Goal: Check status: Check status

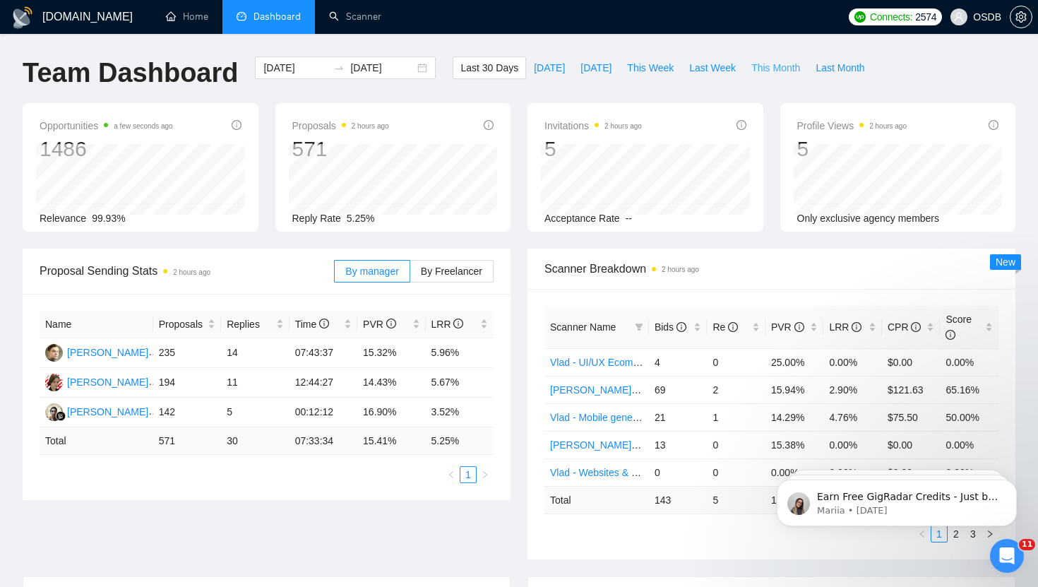
click at [764, 70] on span "This Month" at bounding box center [775, 68] width 49 height 16
type input "[DATE]"
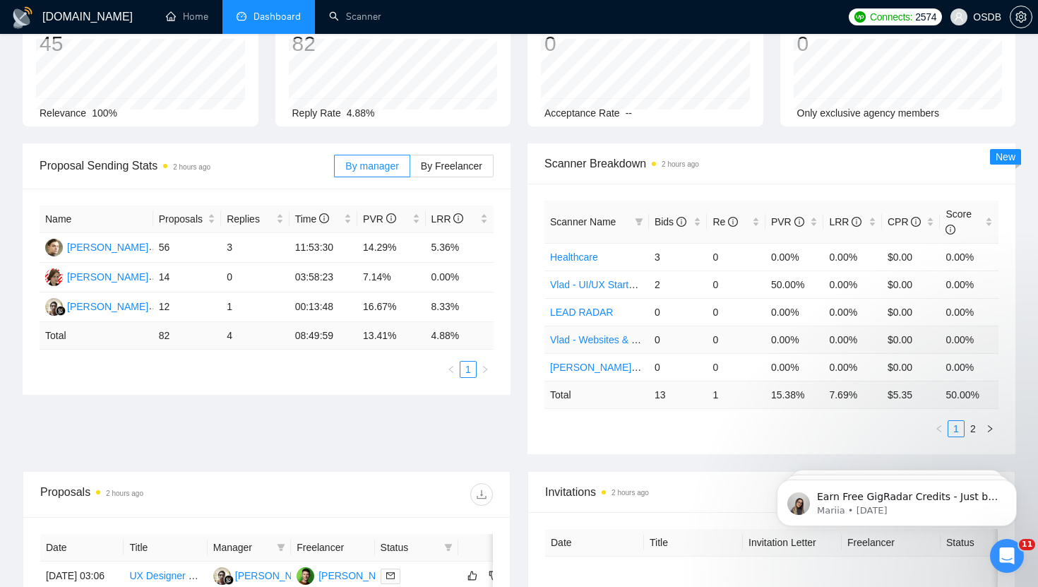
scroll to position [111, 0]
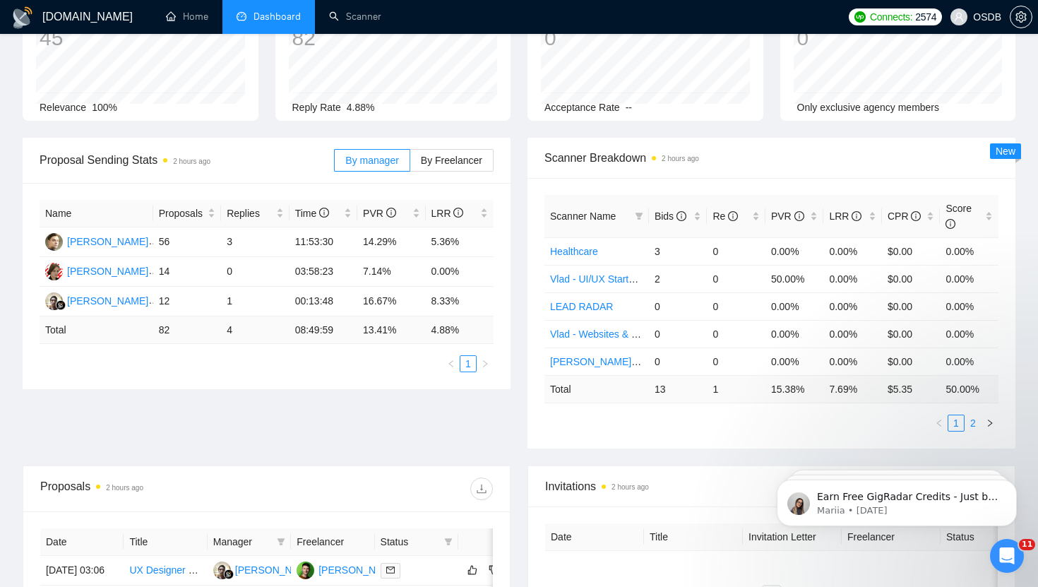
click at [971, 421] on link "2" at bounding box center [973, 423] width 16 height 16
click at [955, 422] on link "1" at bounding box center [956, 423] width 16 height 16
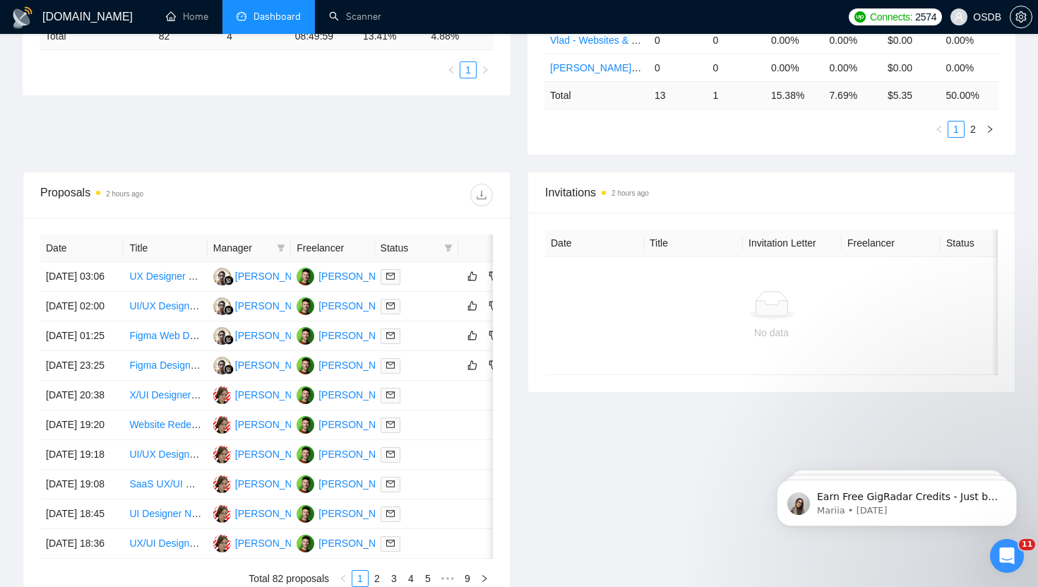
scroll to position [492, 0]
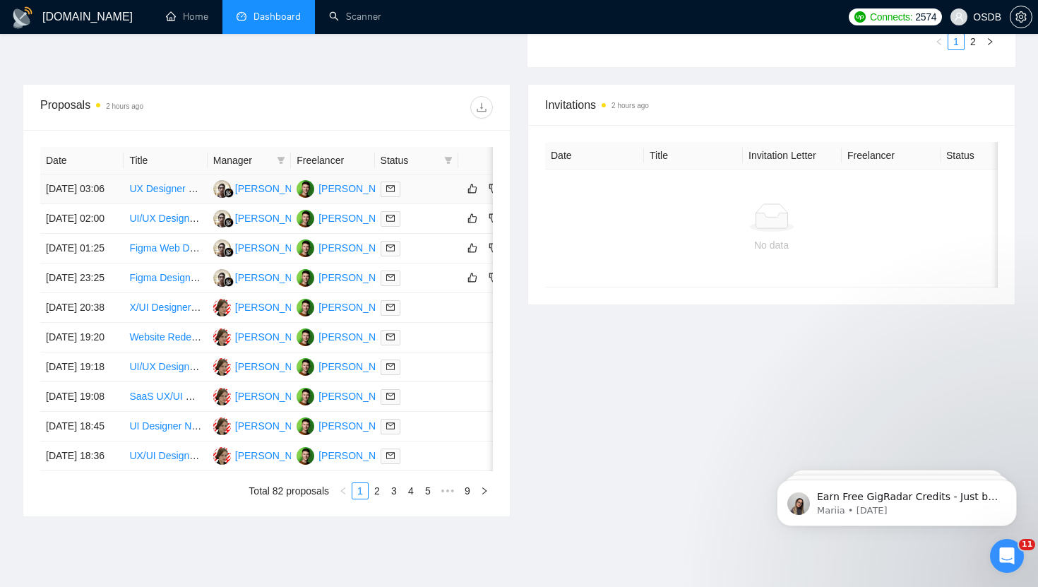
click at [422, 197] on div at bounding box center [416, 189] width 72 height 16
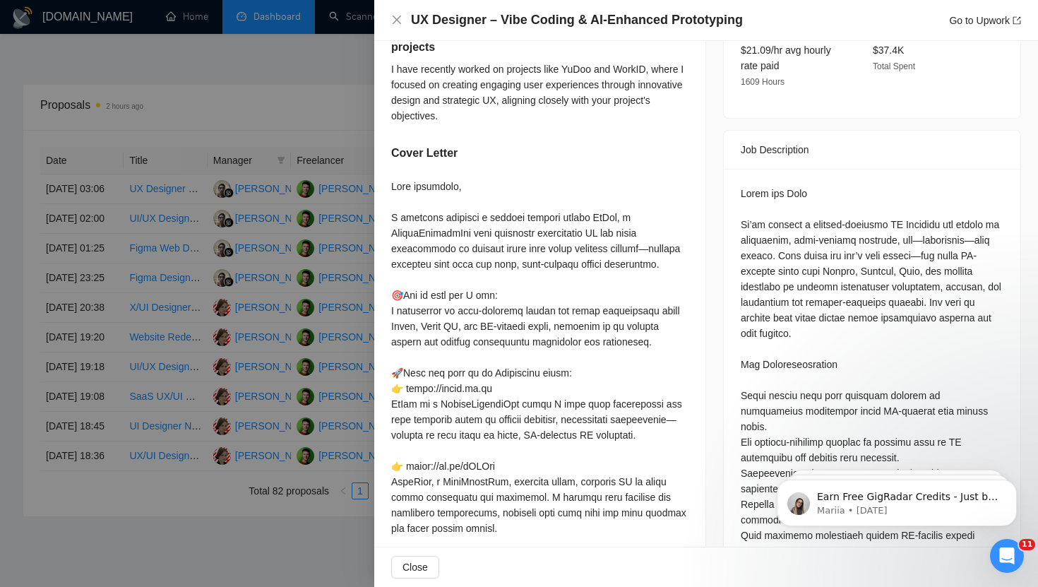
scroll to position [0, 0]
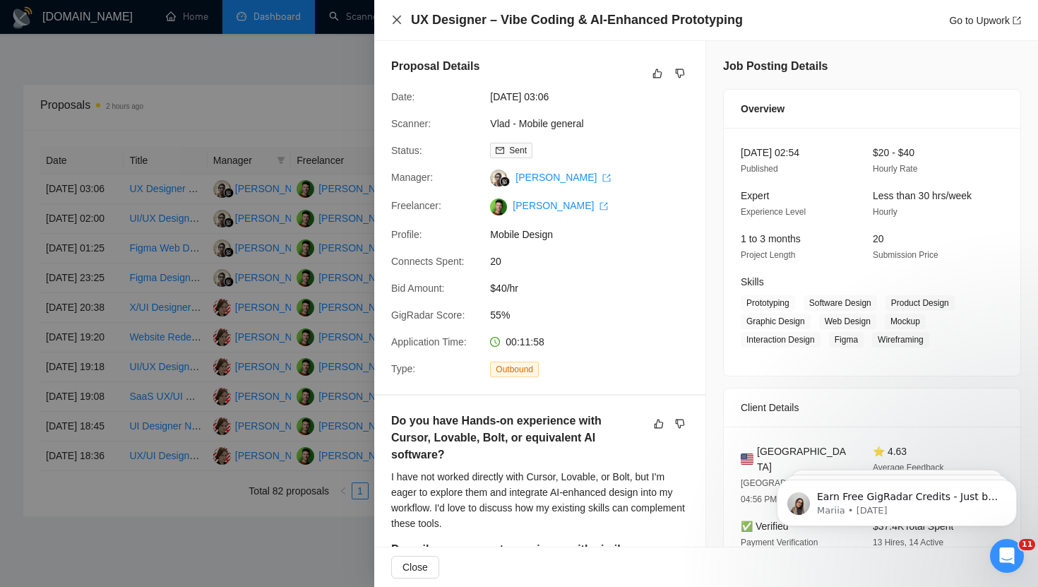
click at [399, 19] on icon "close" at bounding box center [396, 19] width 11 height 11
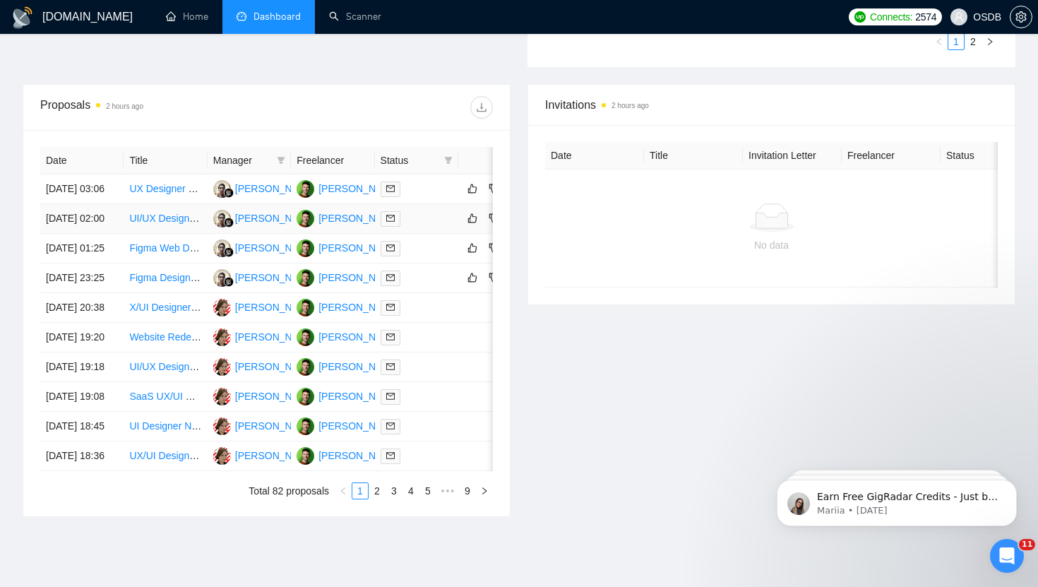
click at [416, 234] on td at bounding box center [416, 219] width 83 height 30
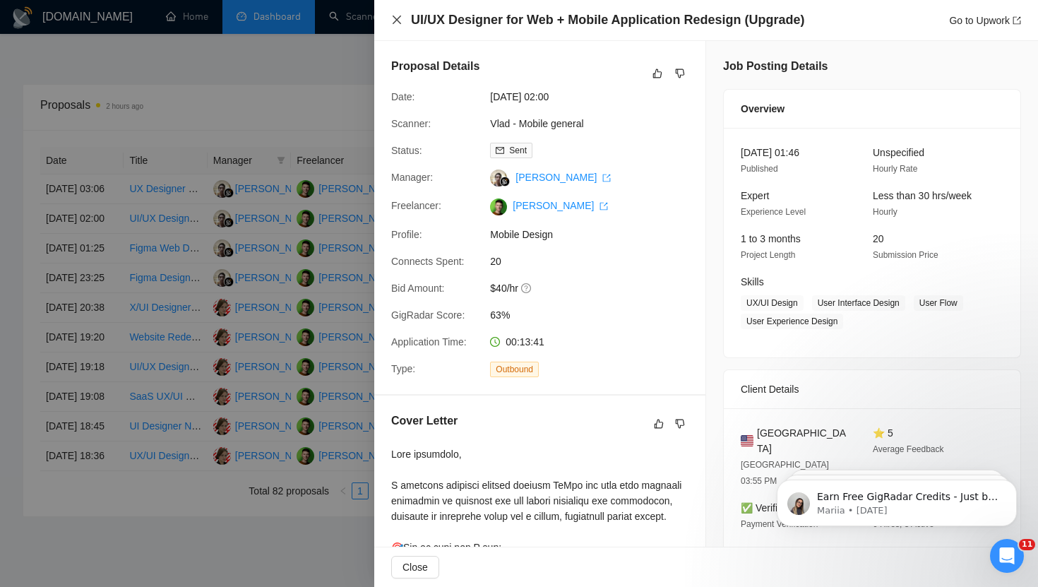
click at [397, 19] on icon "close" at bounding box center [396, 20] width 8 height 8
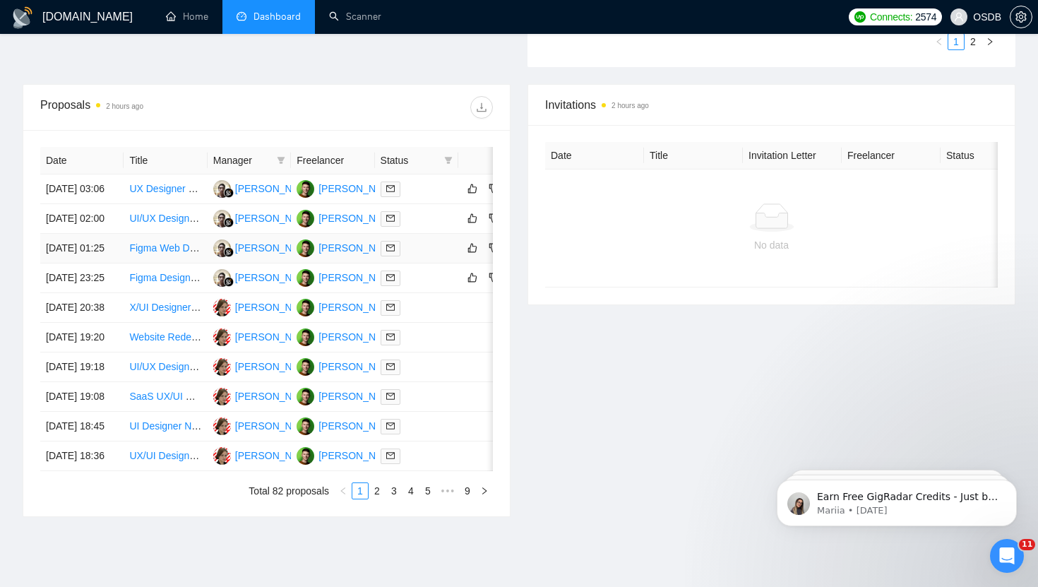
click at [420, 256] on div at bounding box center [416, 248] width 72 height 16
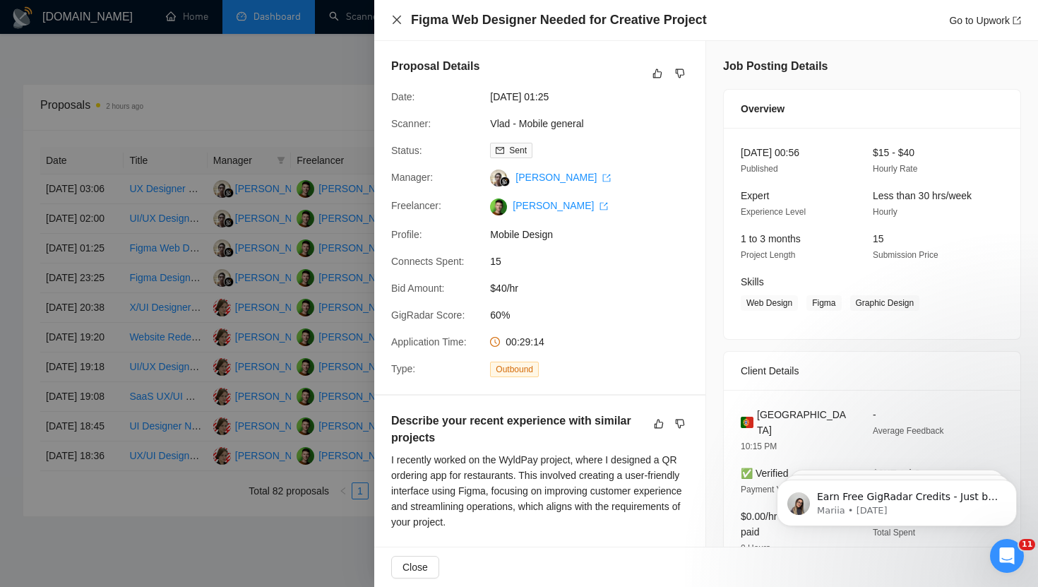
click at [395, 18] on icon "close" at bounding box center [396, 20] width 8 height 8
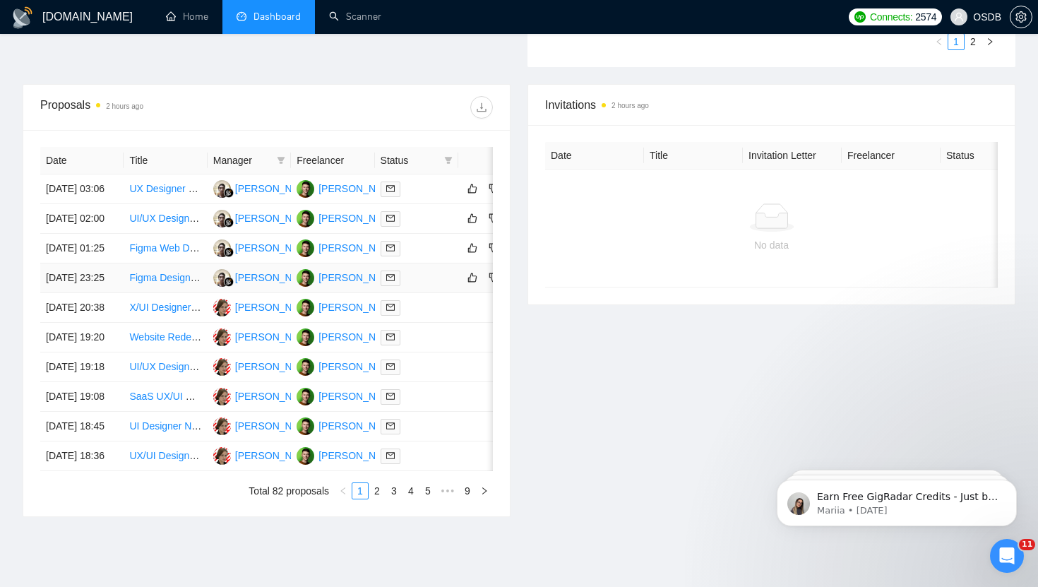
click at [432, 293] on td at bounding box center [416, 278] width 83 height 30
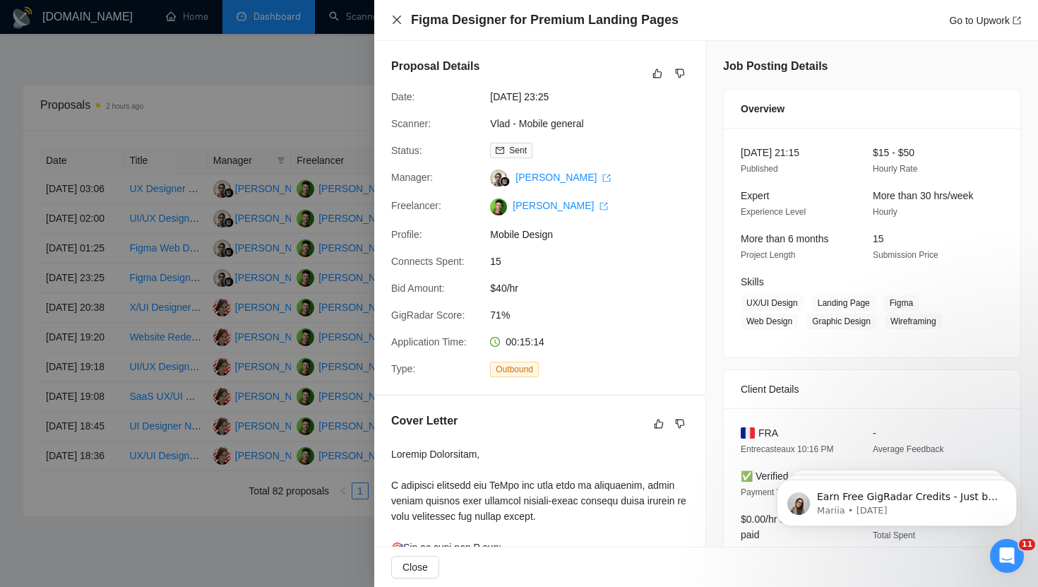
click at [397, 19] on icon "close" at bounding box center [396, 20] width 8 height 8
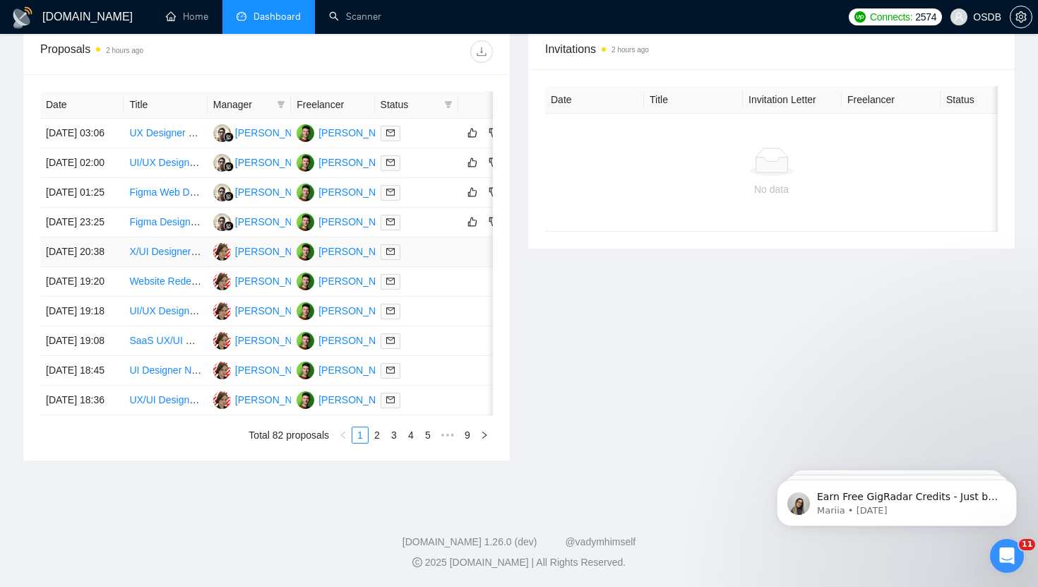
scroll to position [584, 0]
click at [385, 443] on li "2" at bounding box center [376, 434] width 17 height 17
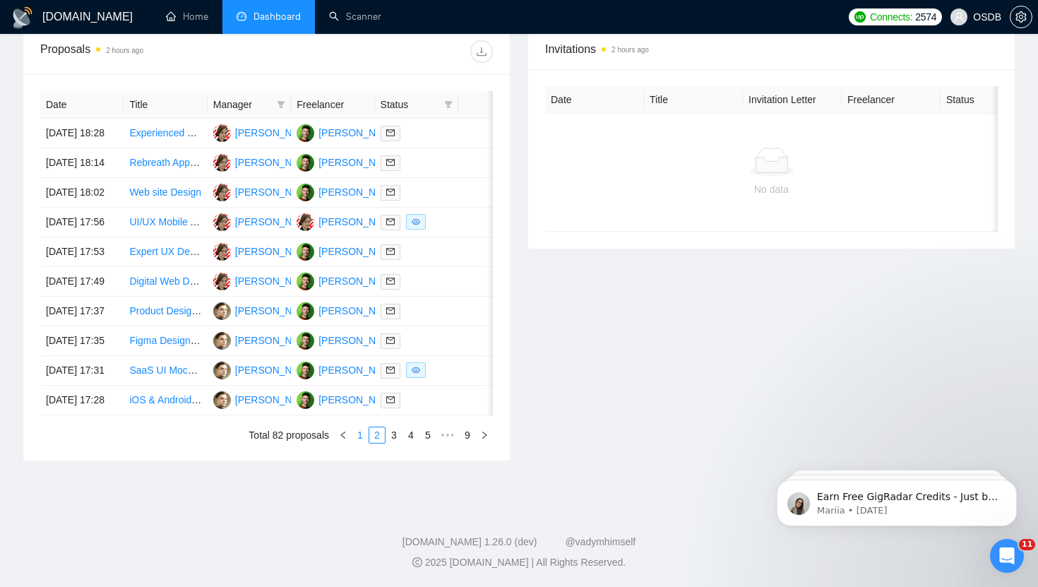
click at [364, 443] on link "1" at bounding box center [360, 435] width 16 height 16
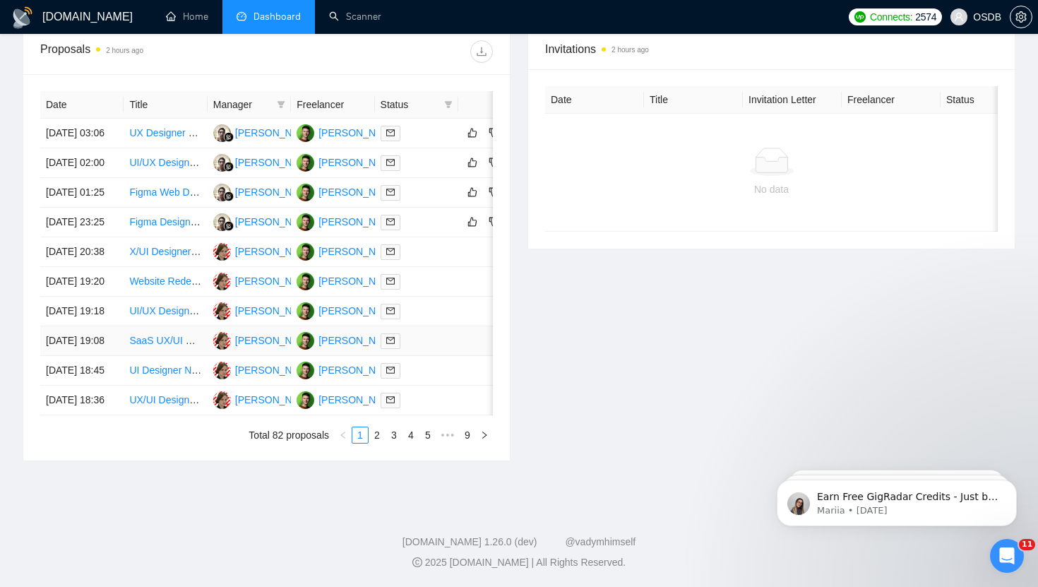
scroll to position [565, 0]
click at [375, 443] on link "2" at bounding box center [377, 435] width 16 height 16
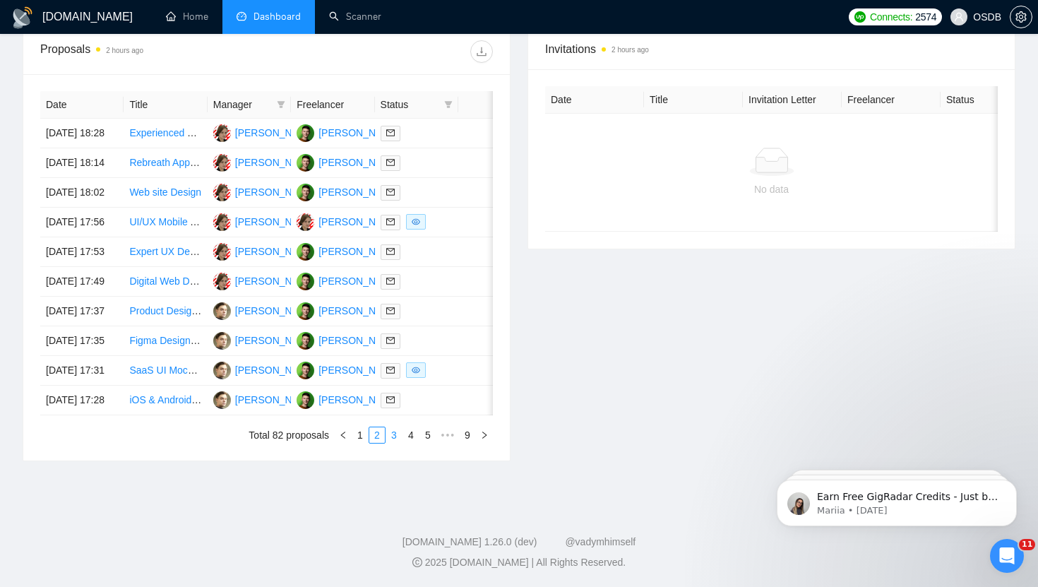
click at [391, 443] on link "3" at bounding box center [394, 435] width 16 height 16
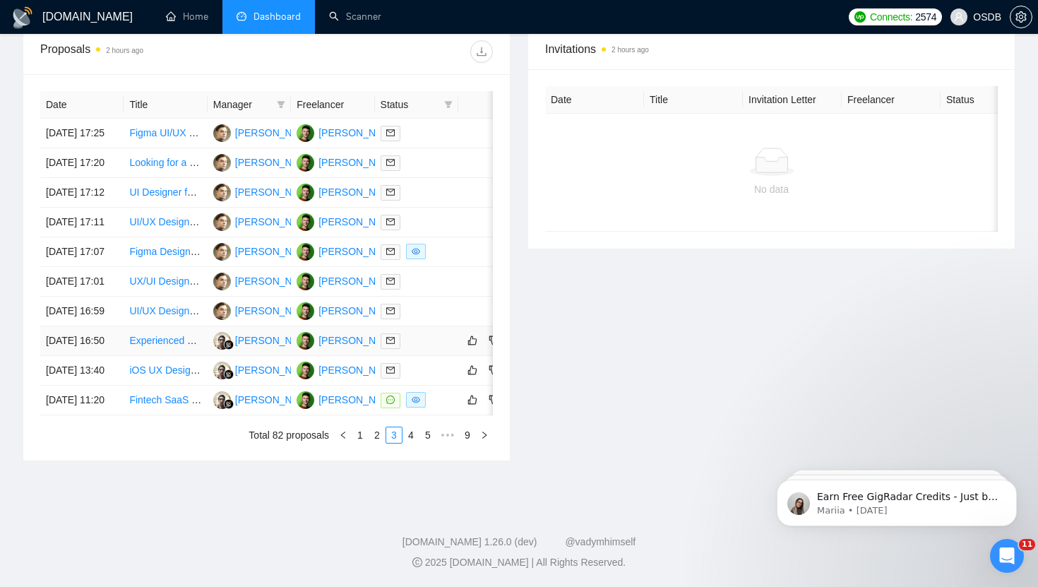
click at [431, 349] on div at bounding box center [416, 340] width 72 height 16
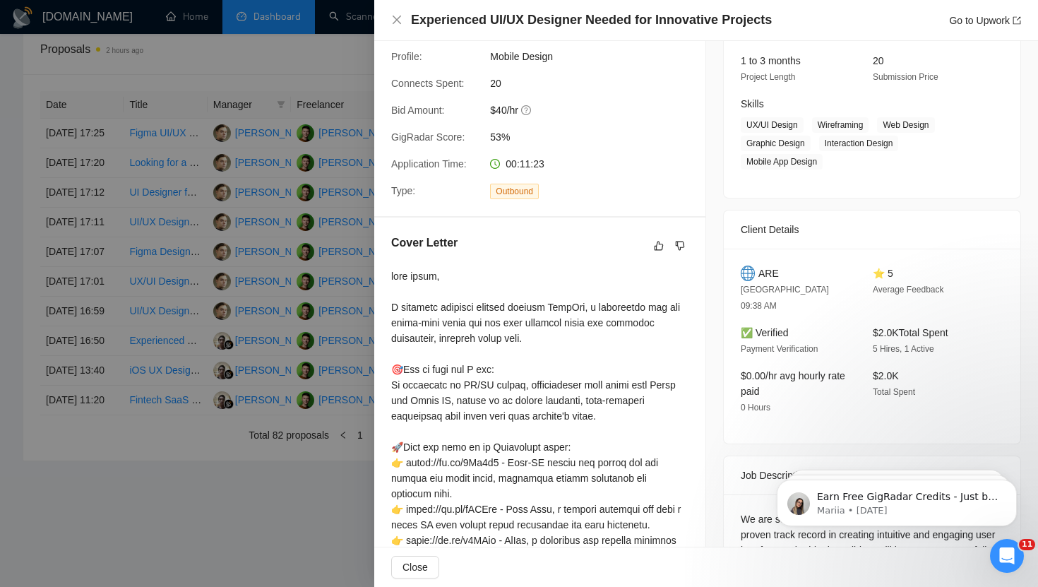
scroll to position [0, 0]
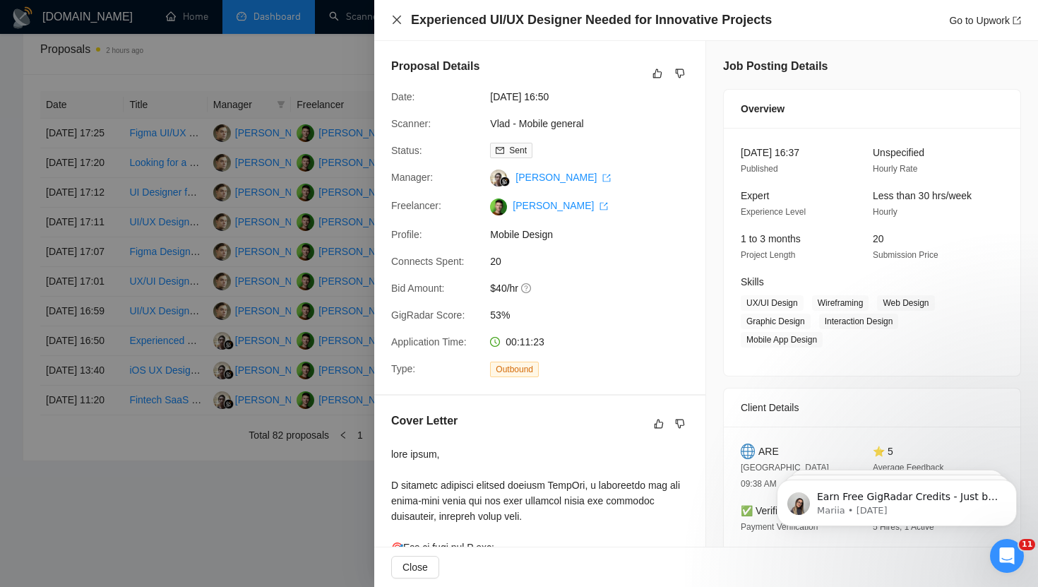
click at [400, 19] on icon "close" at bounding box center [396, 19] width 11 height 11
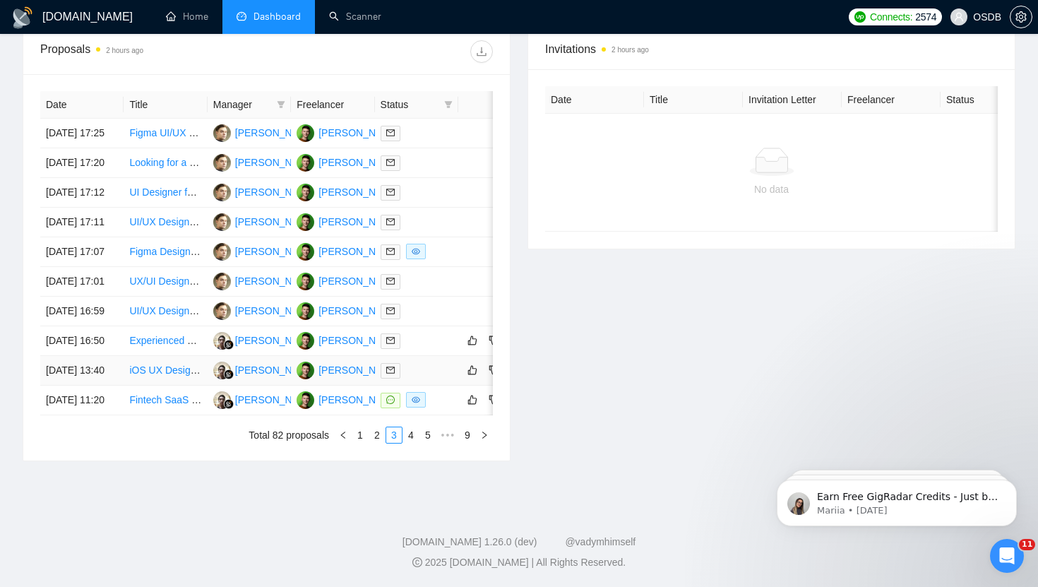
click at [448, 378] on div at bounding box center [416, 370] width 72 height 16
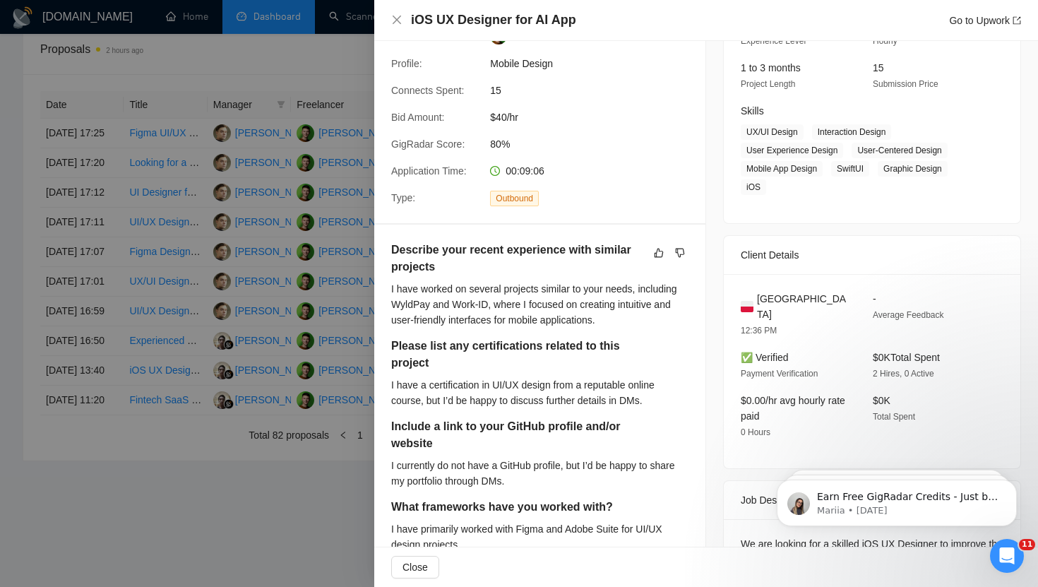
scroll to position [182, 0]
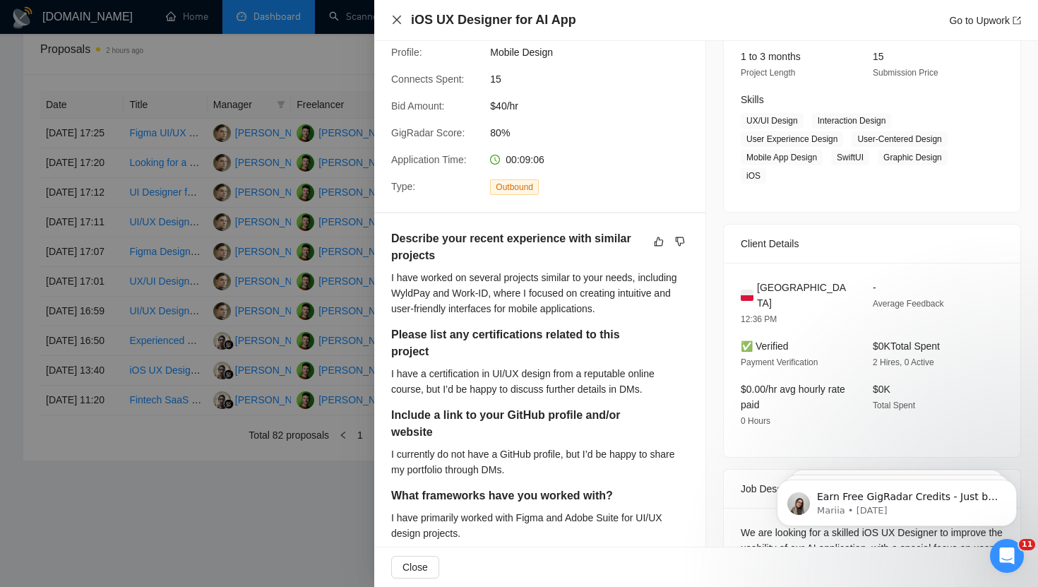
click at [399, 24] on icon "close" at bounding box center [396, 19] width 11 height 11
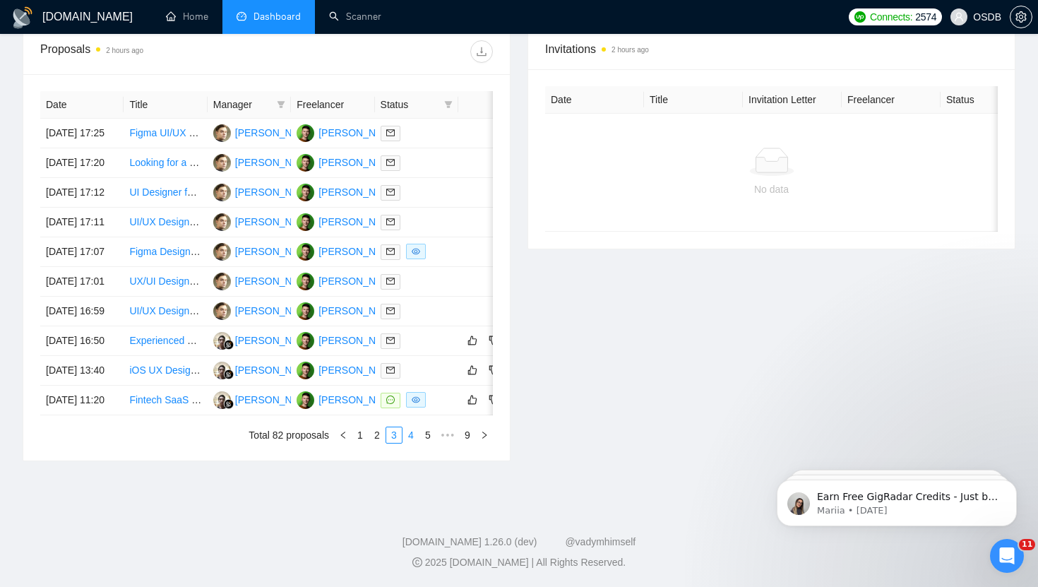
click at [411, 443] on link "4" at bounding box center [411, 435] width 16 height 16
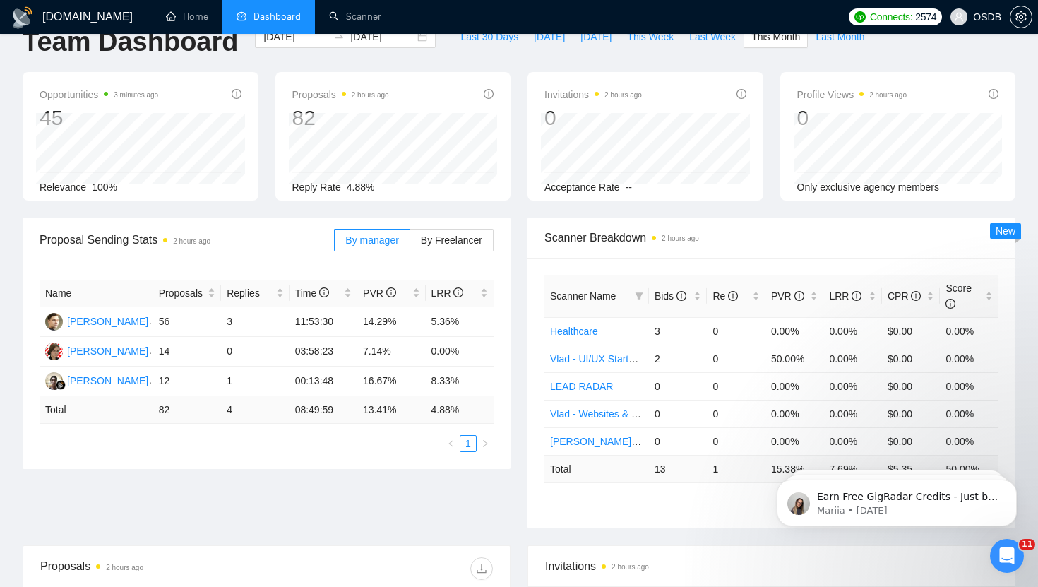
scroll to position [0, 0]
